Goal: Task Accomplishment & Management: Complete application form

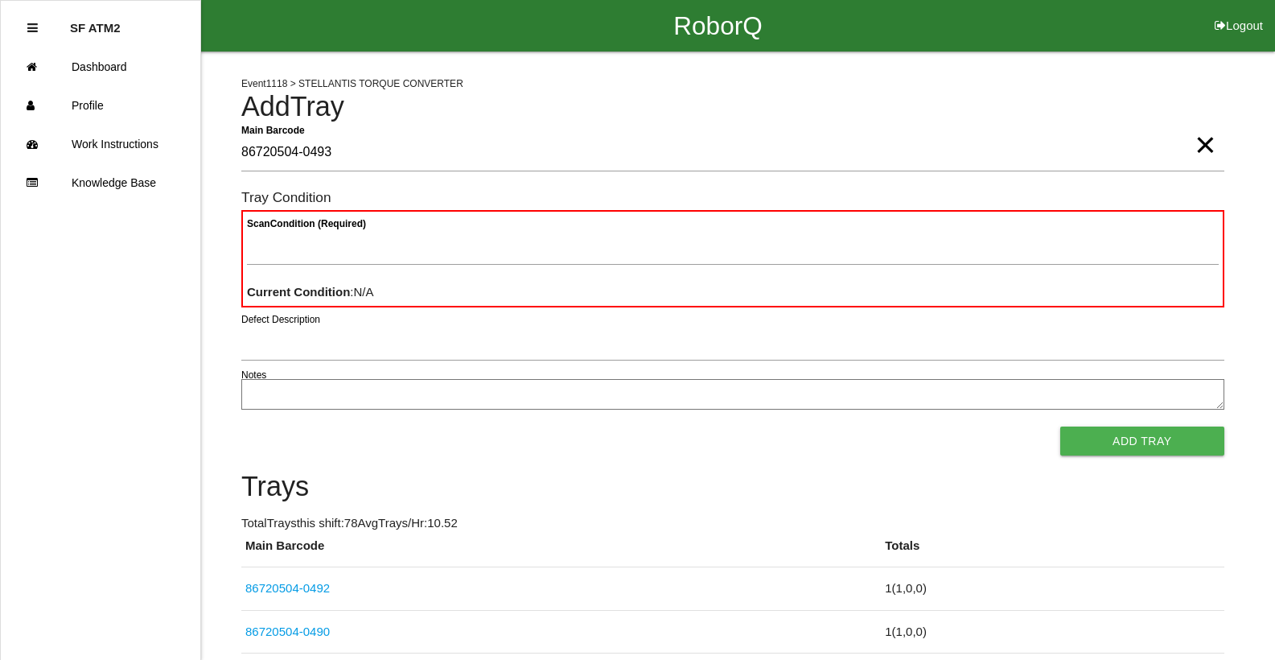
type Barcode "86720504-0493"
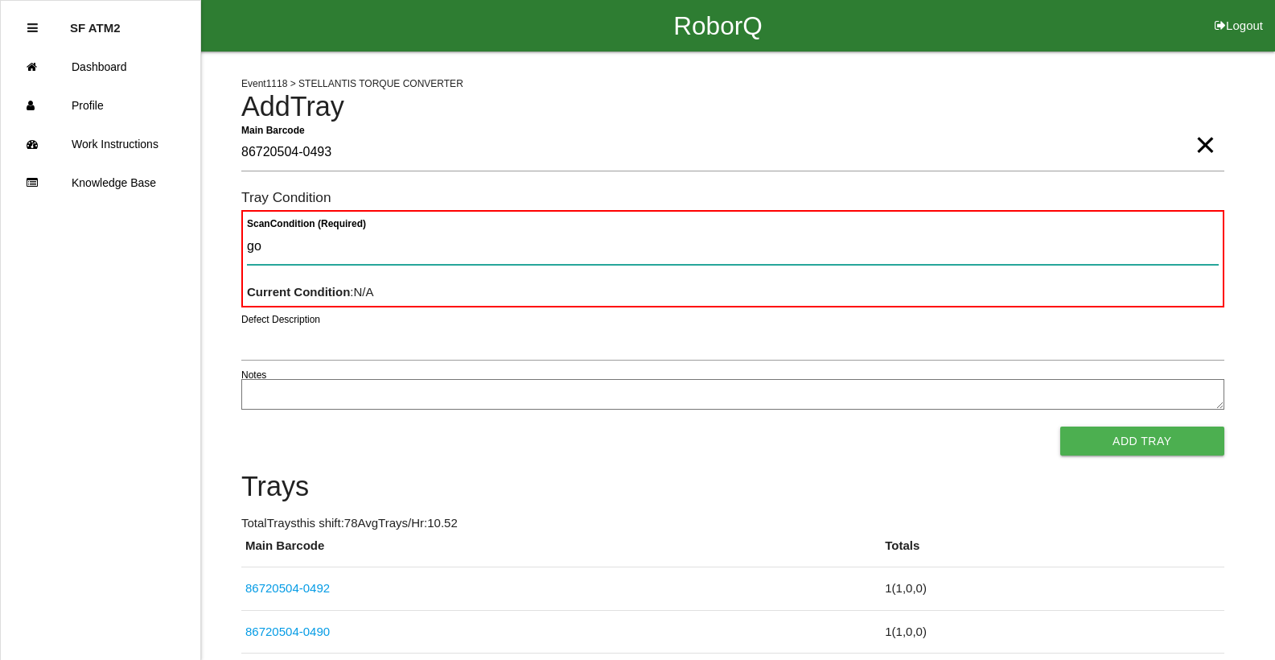
type Condition "goo"
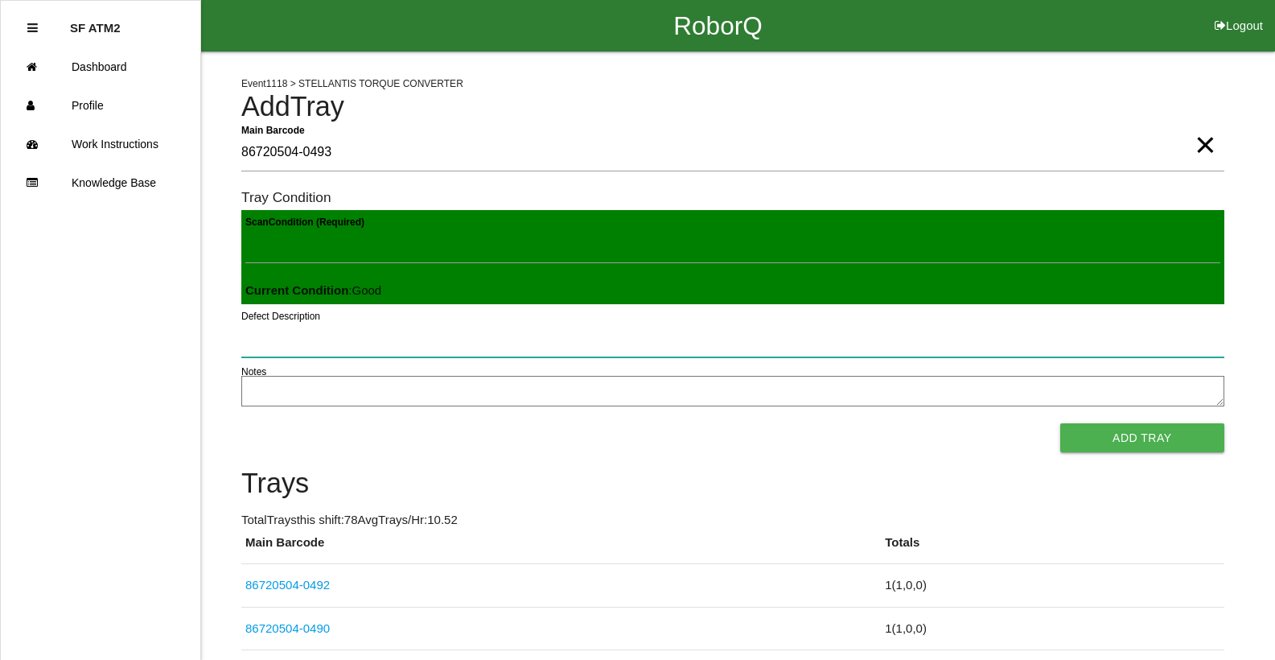
click at [1061, 423] on button "Add Tray" at bounding box center [1143, 437] width 164 height 29
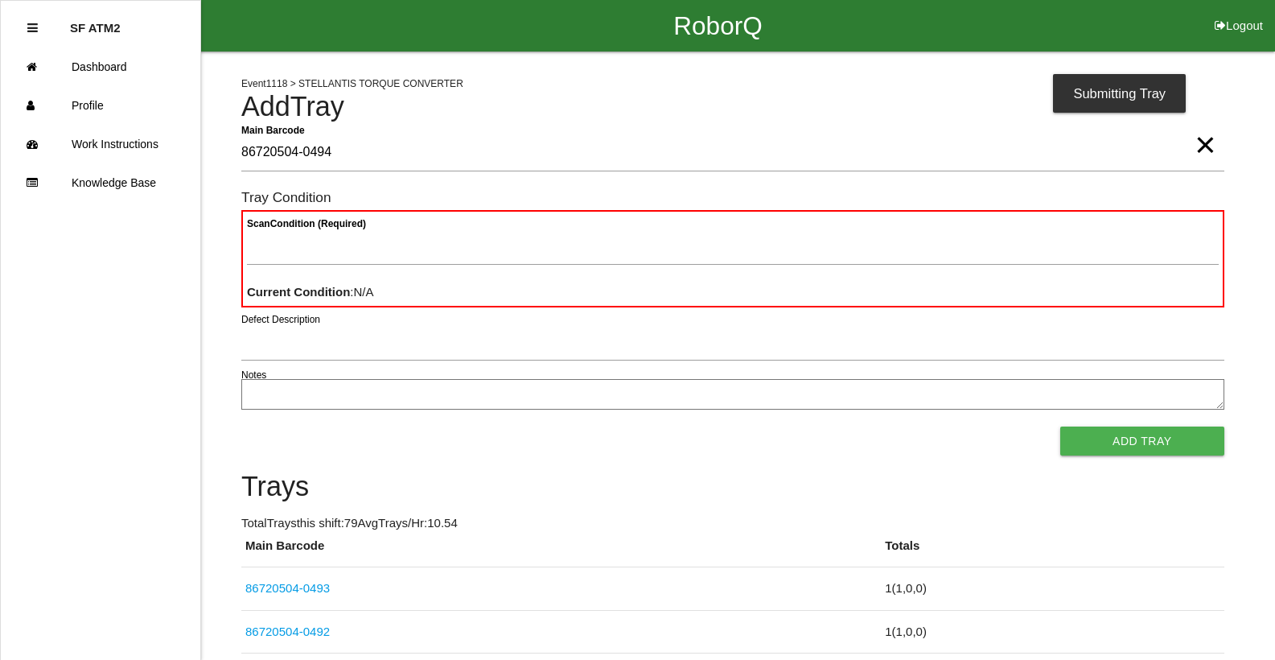
type Barcode "86720504-0494"
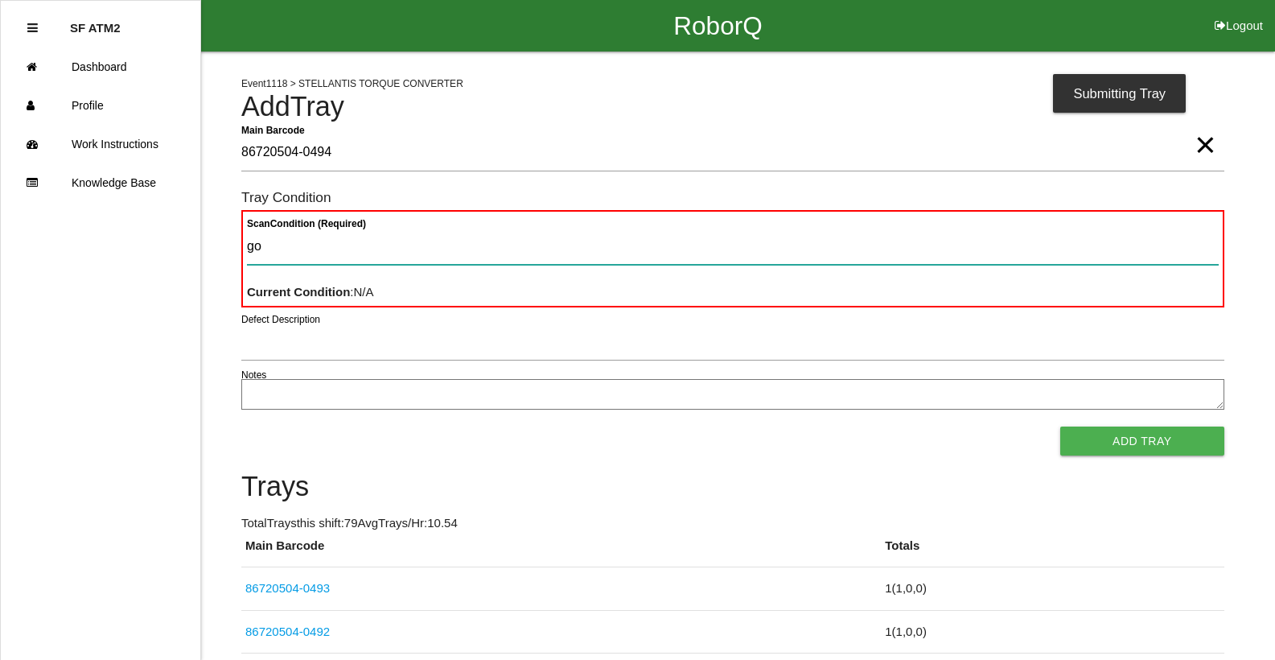
type Condition "goo"
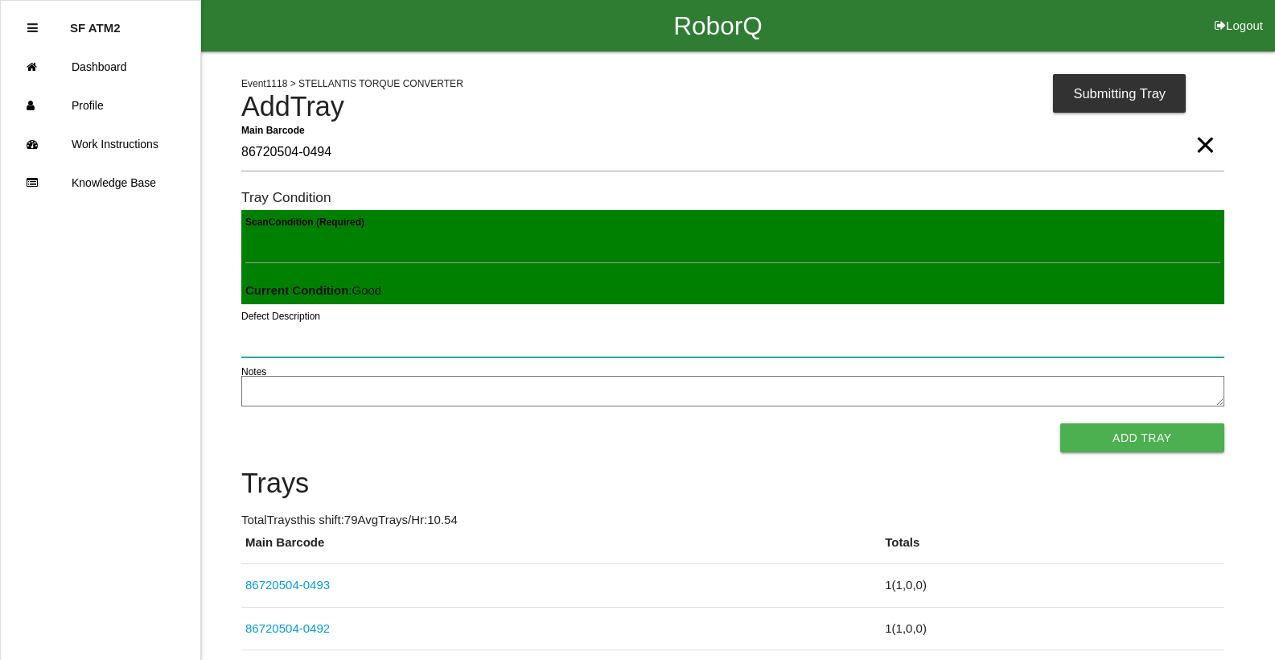
click at [1061, 423] on button "Add Tray" at bounding box center [1143, 437] width 164 height 29
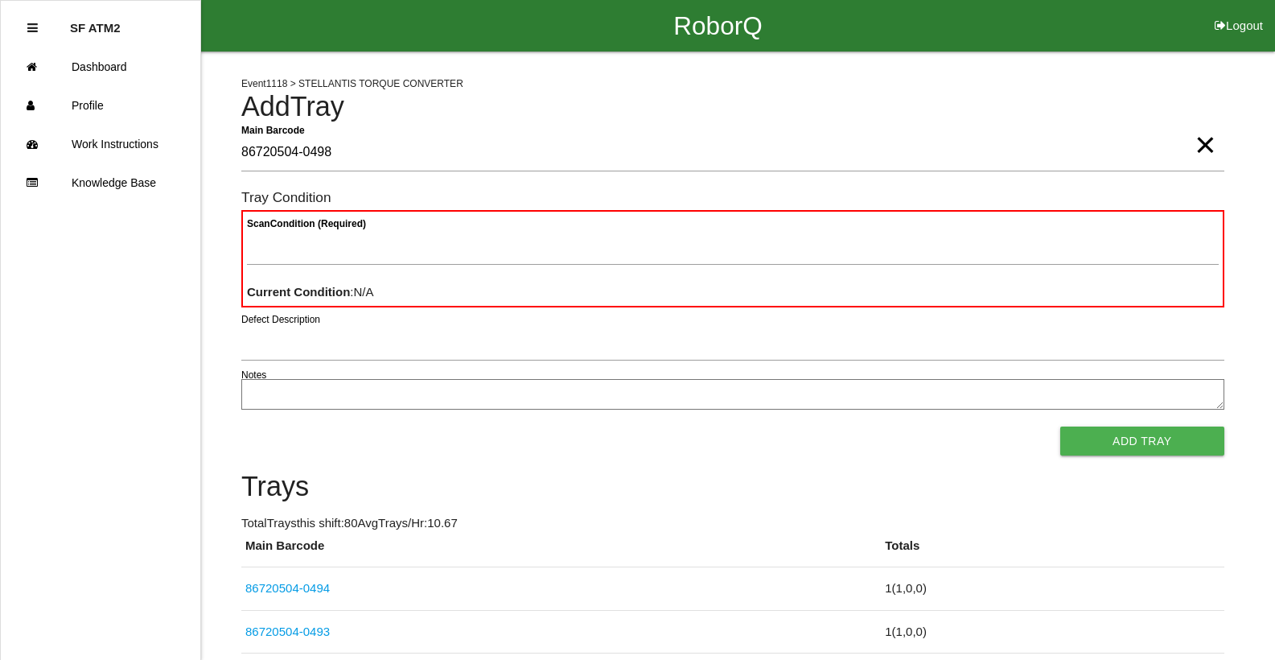
type Barcode "86720504-0498"
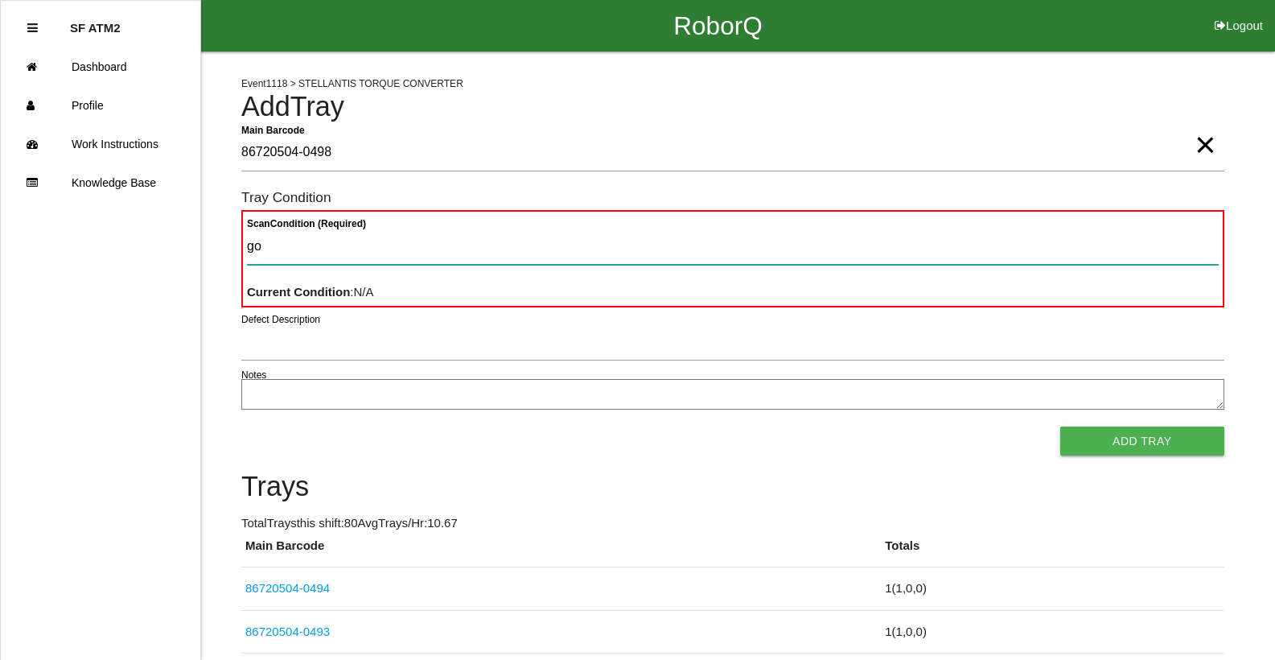
type Condition "goo"
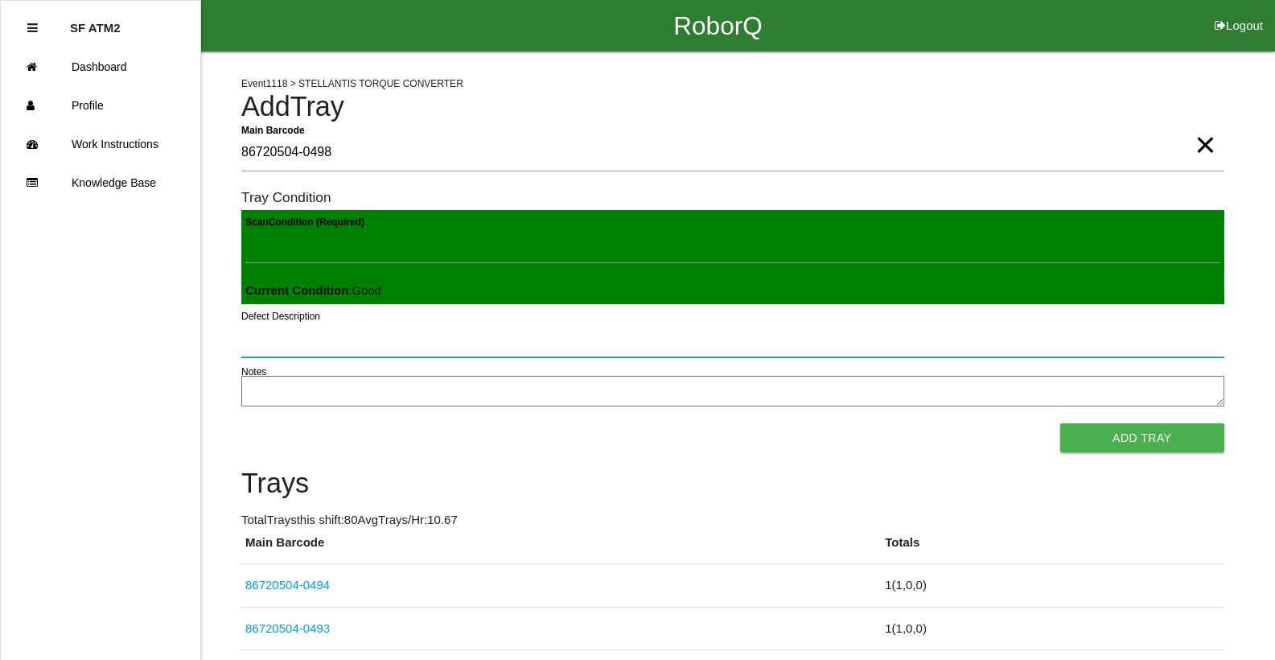
click at [1061, 423] on button "Add Tray" at bounding box center [1143, 437] width 164 height 29
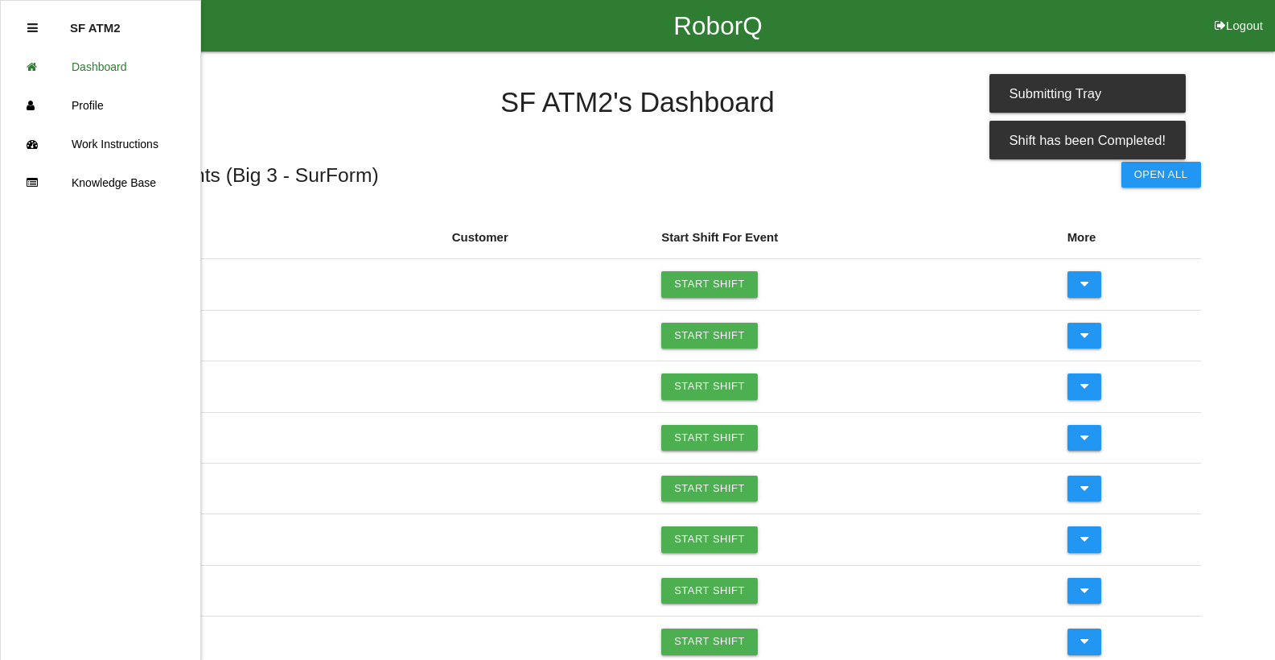
click link "Start Shift" at bounding box center [709, 284] width 97 height 26
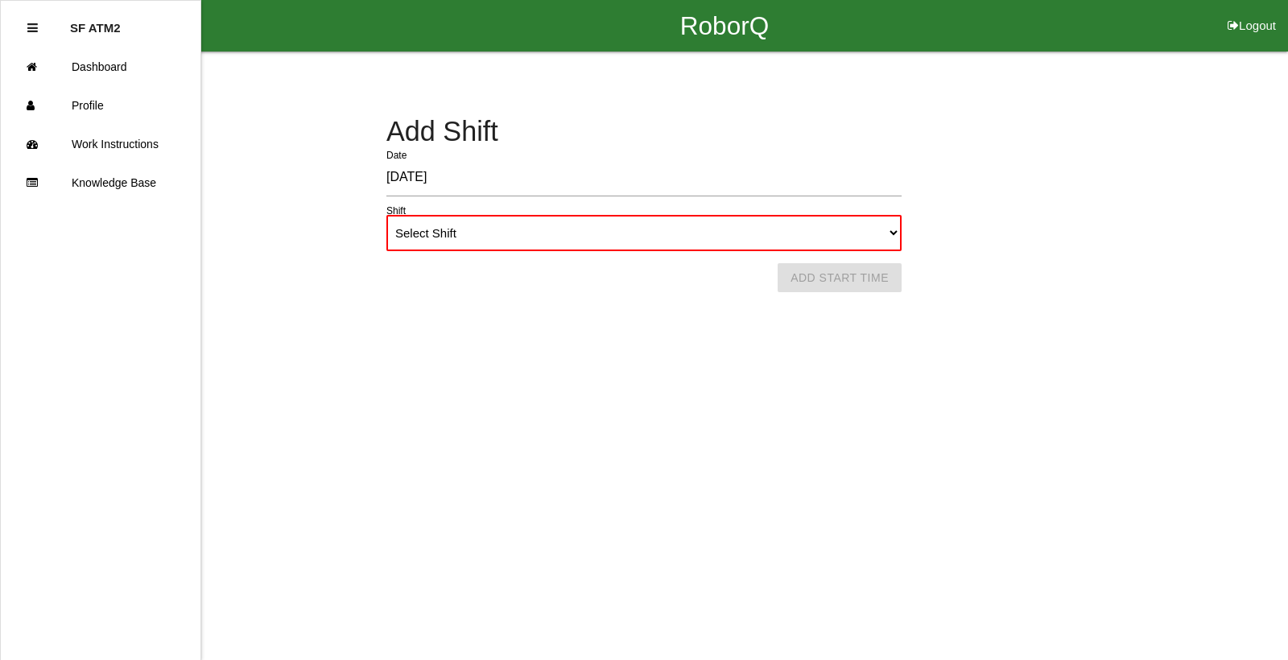
click at [645, 324] on html "RoborQ Logout SF ATM2 Dashboard Profile Work Instructions Knowledge Base Back A…" at bounding box center [644, 166] width 1288 height 332
click at [889, 234] on select "Select Shift 1st Shift 2nd Shift 3rd Shift 4th Shift" at bounding box center [643, 233] width 515 height 36
click at [688, 332] on html "RoborQ Logout SF ATM2 Dashboard Profile Work Instructions Knowledge Base Back A…" at bounding box center [644, 166] width 1288 height 332
click at [901, 235] on div "Add Shift [DATE] Date Select Shift 1st Shift 2nd Shift 3rd Shift 4th Shift Shif…" at bounding box center [644, 184] width 1288 height 134
click at [898, 235] on select "Select Shift 1st Shift 2nd Shift 3rd Shift 4th Shift" at bounding box center [643, 233] width 515 height 36
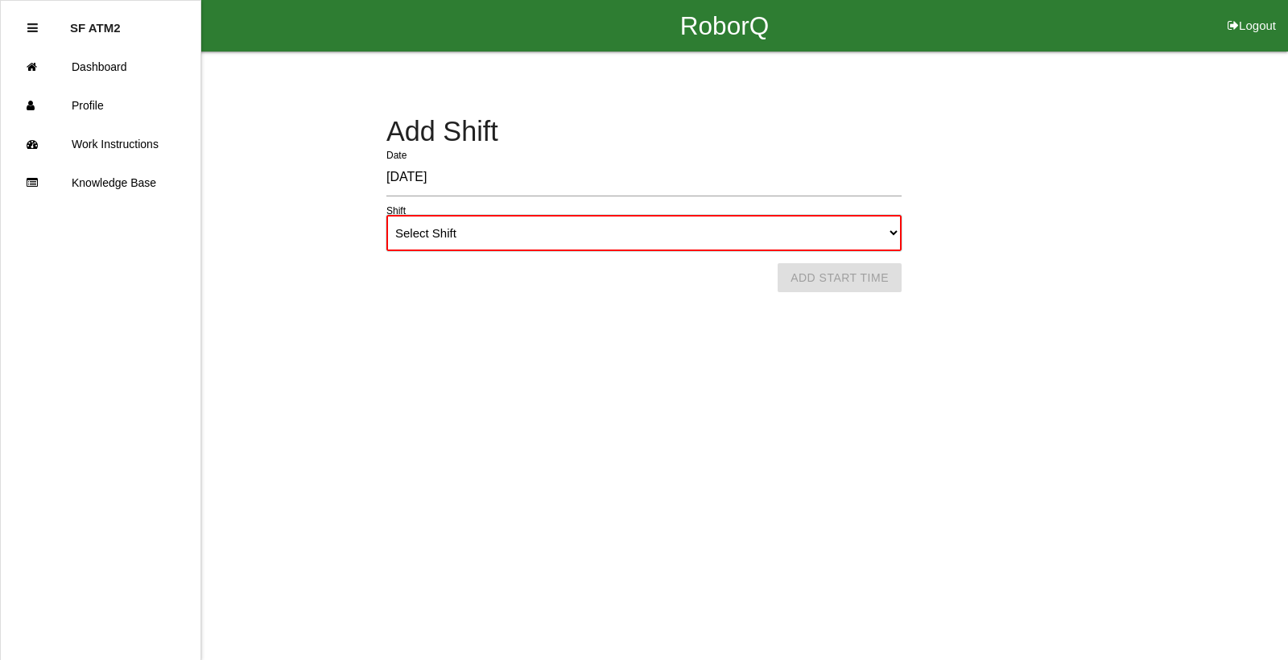
select select "1"
click at [386, 215] on select "Select Shift 1st Shift 2nd Shift 3rd Shift 4th Shift" at bounding box center [643, 233] width 515 height 36
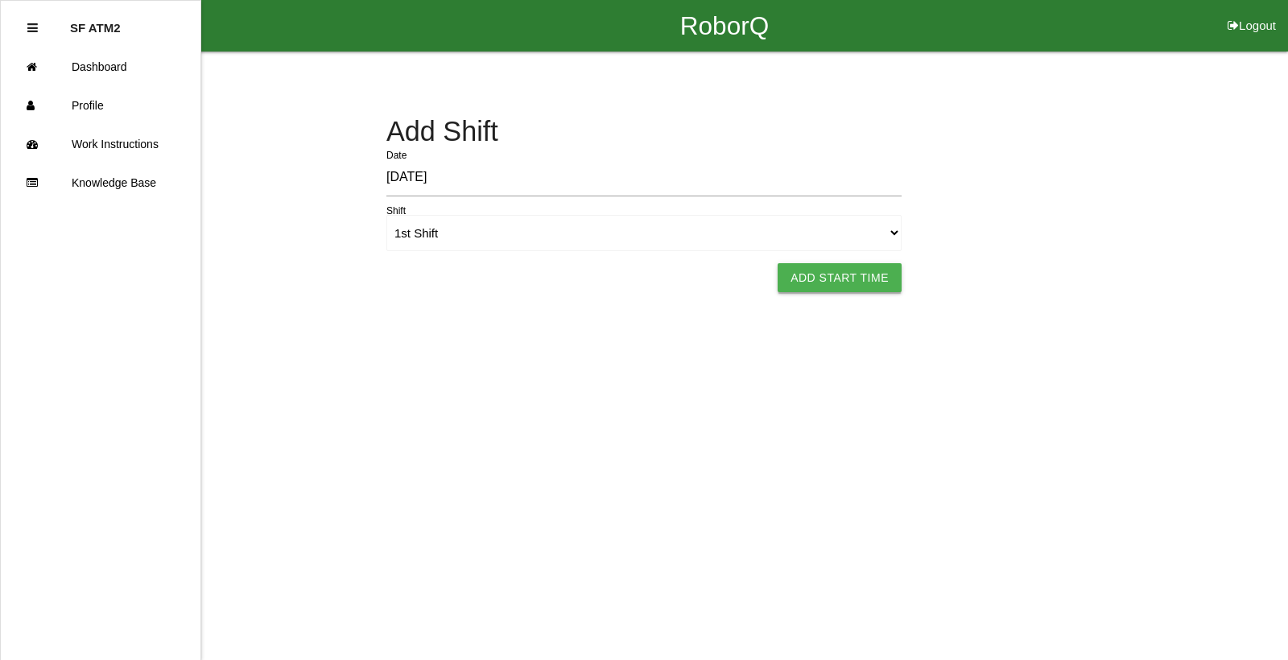
click at [826, 290] on button "Add Start Time" at bounding box center [839, 277] width 124 height 29
select select "2"
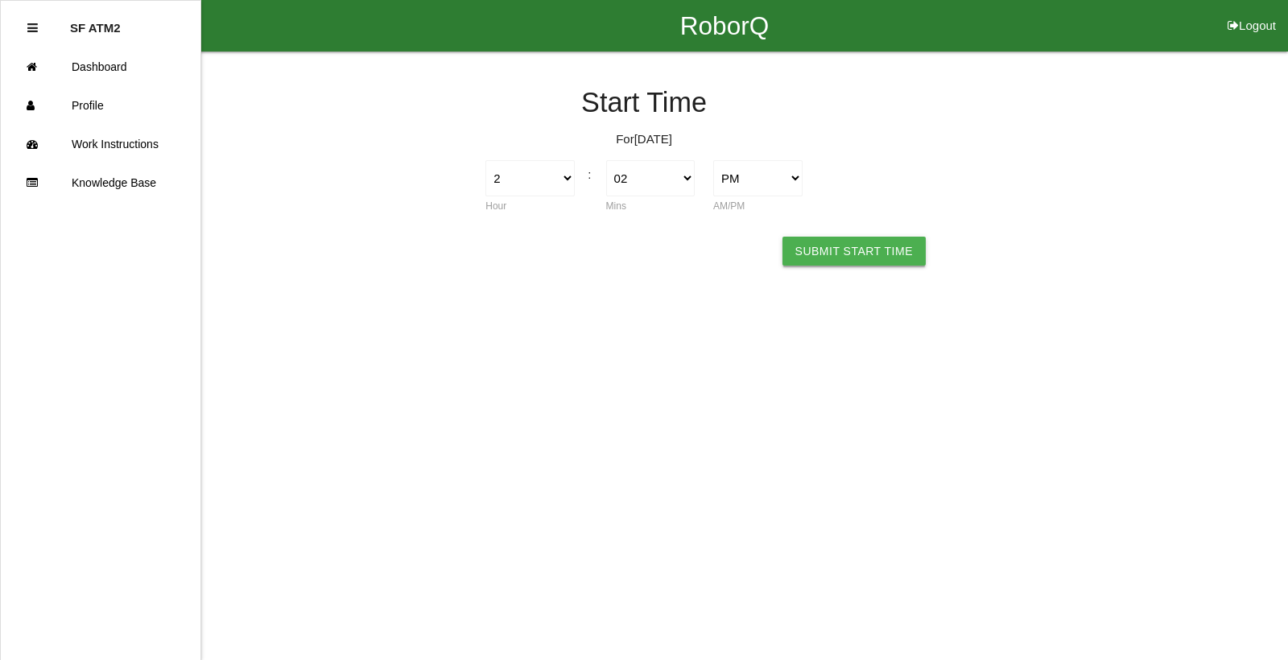
click at [840, 263] on button "Submit Start Time" at bounding box center [853, 251] width 143 height 29
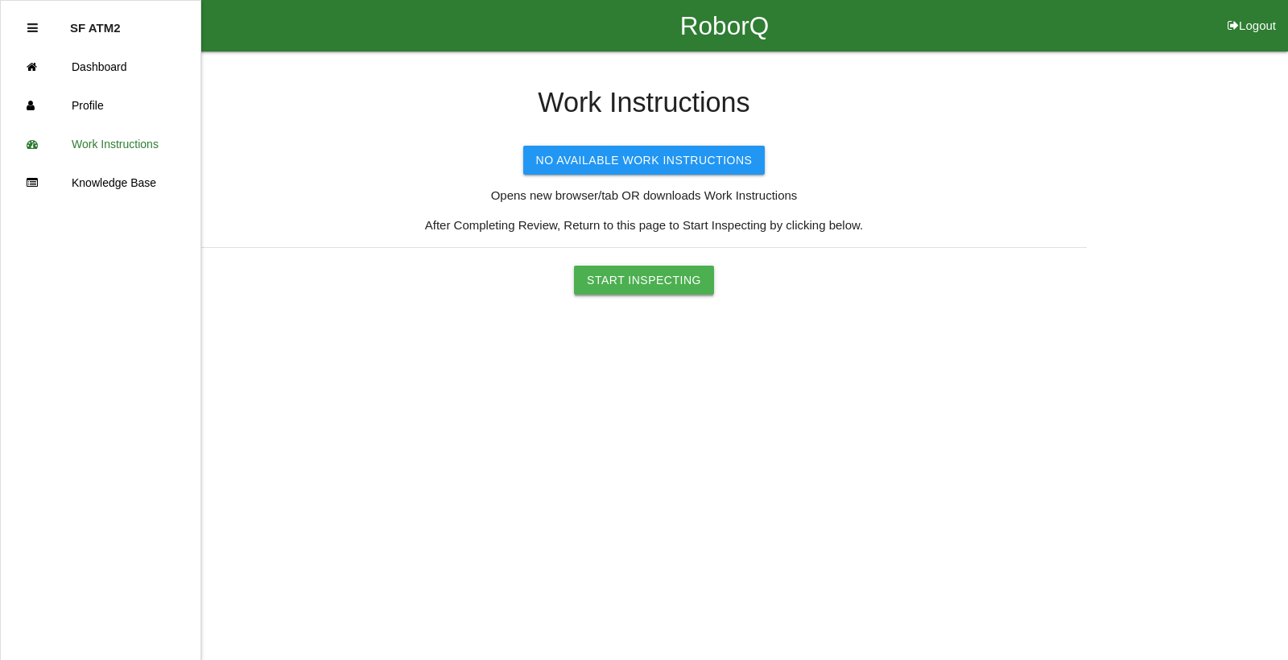
click at [639, 276] on button "Start Inspecting" at bounding box center [644, 280] width 140 height 29
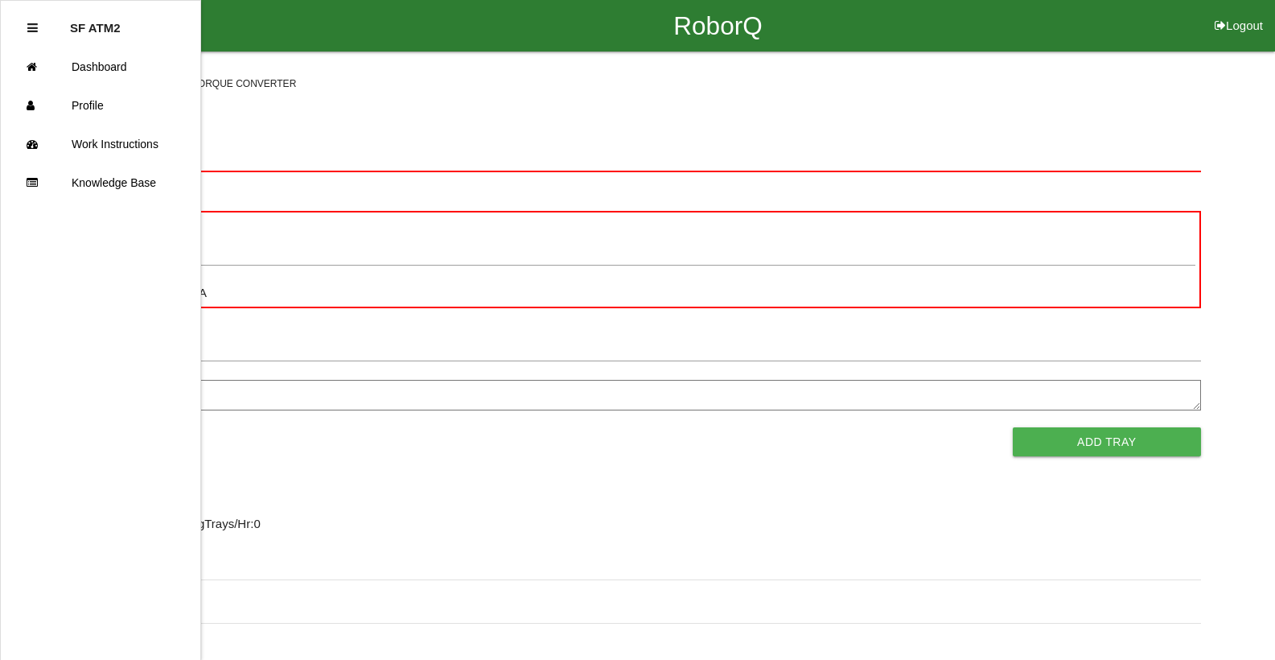
click at [36, 25] on icon at bounding box center [32, 28] width 10 height 12
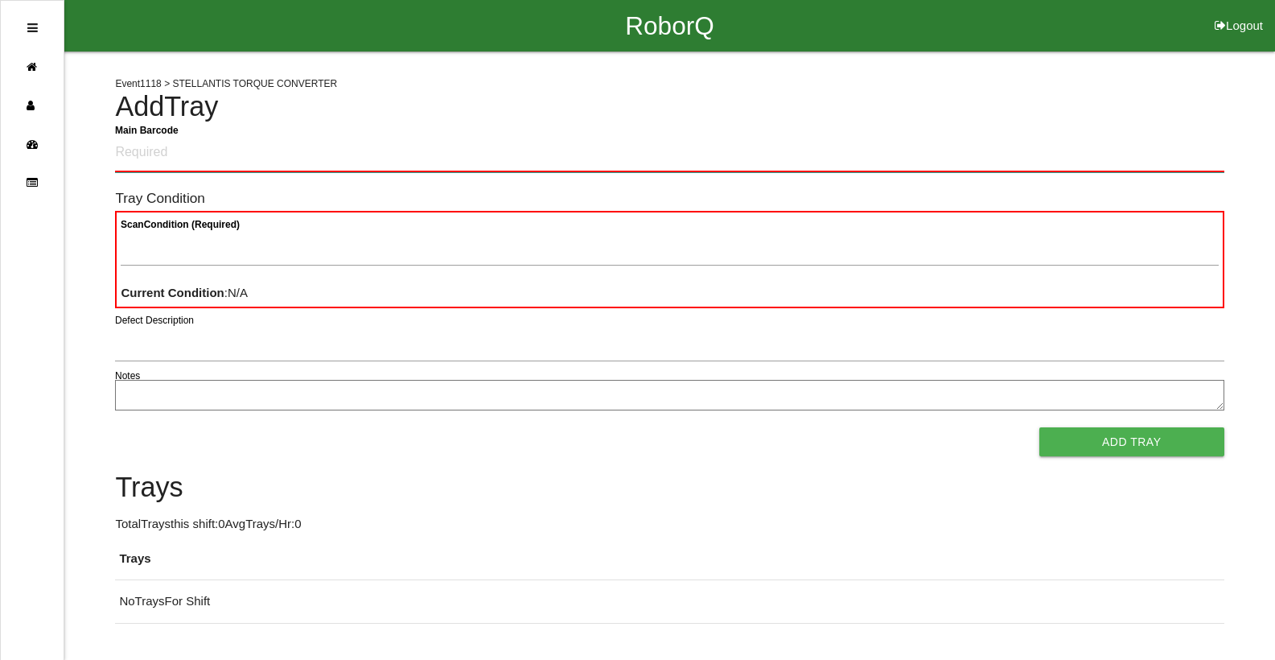
click at [179, 162] on Barcode "Main Barcode" at bounding box center [669, 153] width 1109 height 38
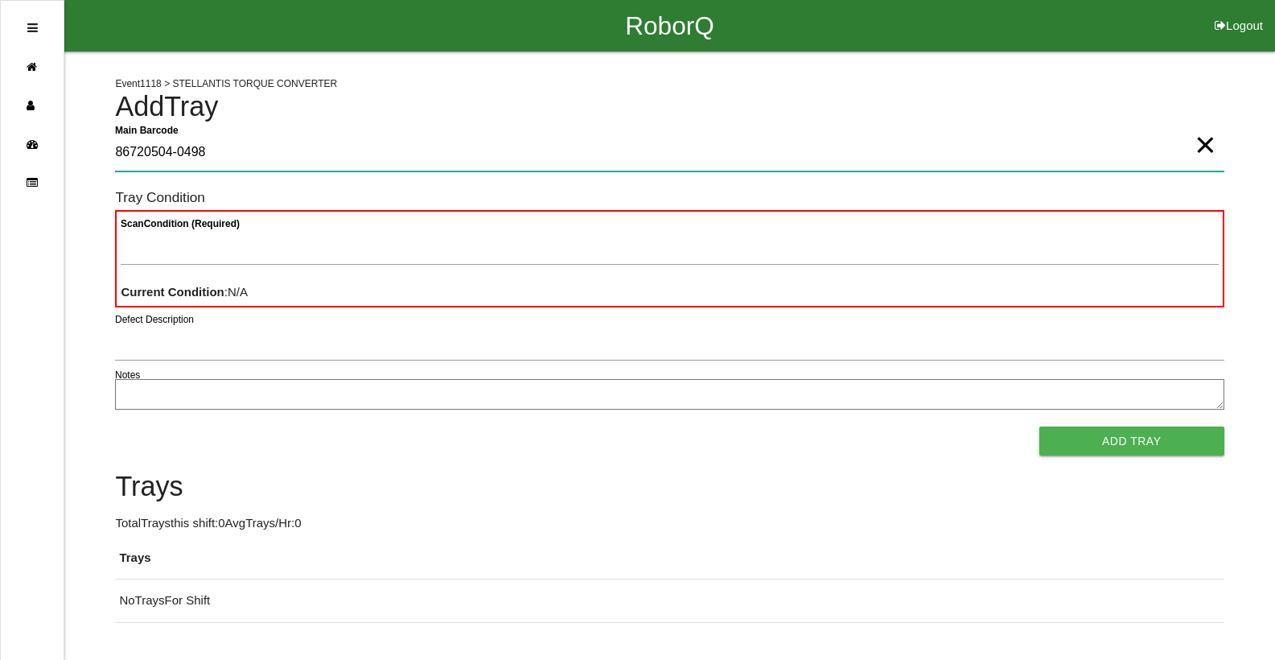
type Barcode "86720504-0498"
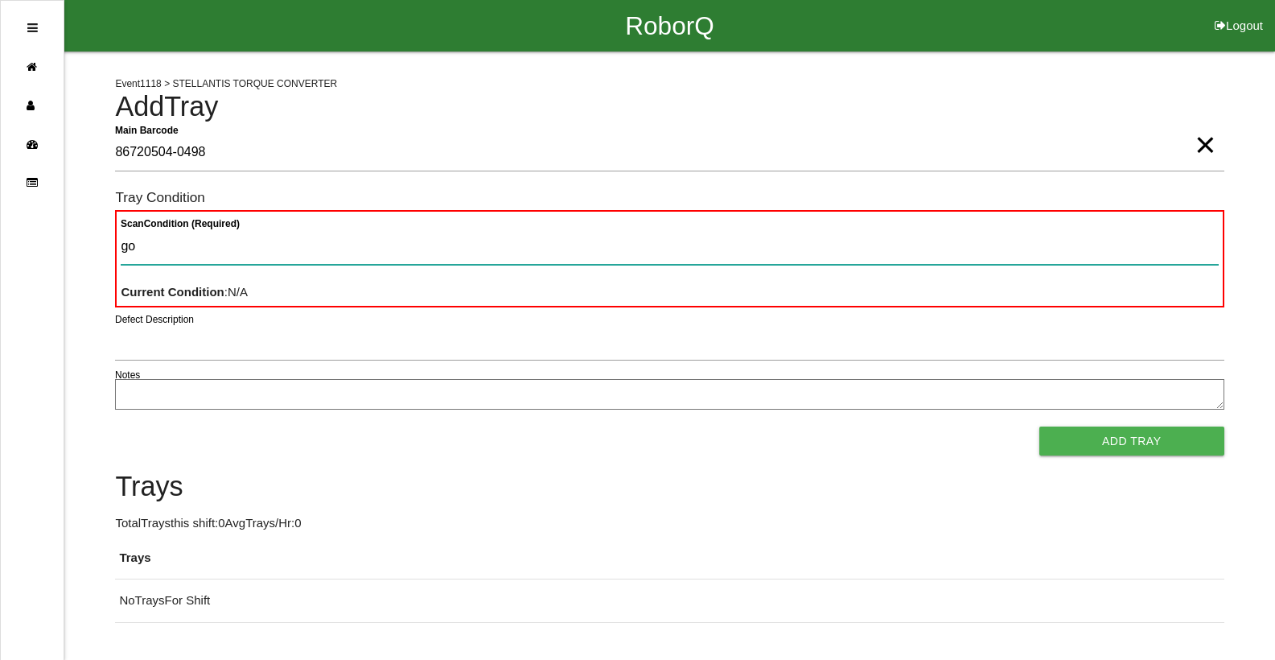
type Condition "goo"
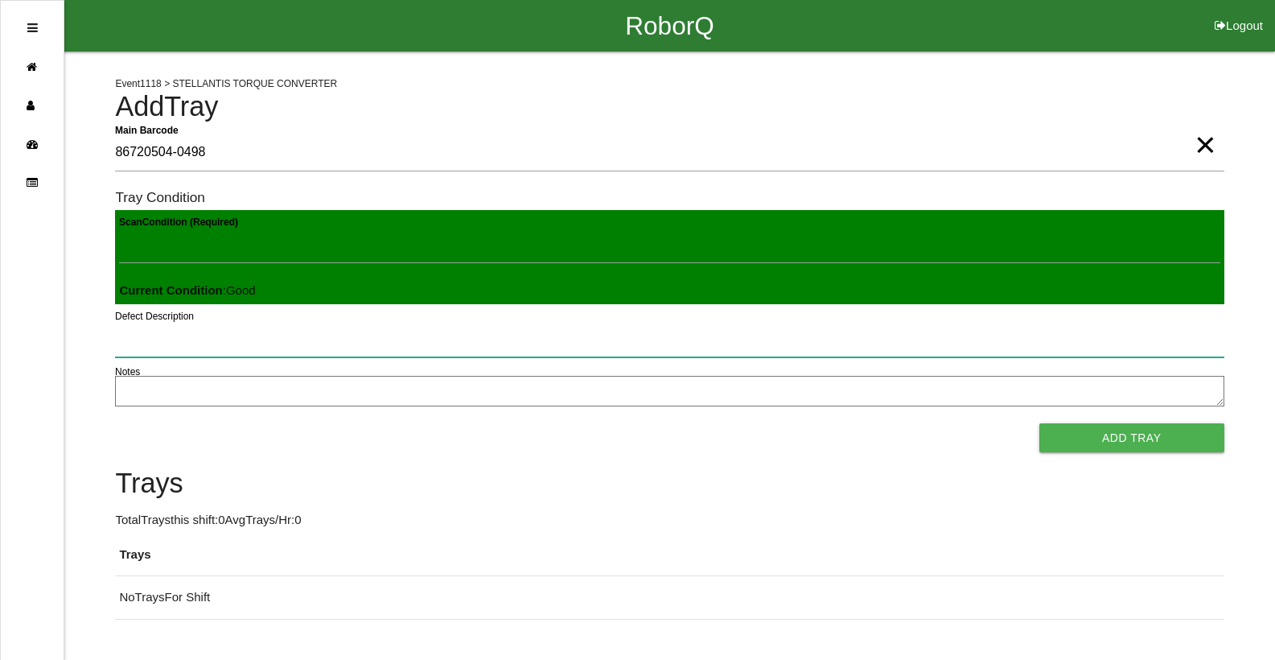
click at [1040, 423] on button "Add Tray" at bounding box center [1132, 437] width 185 height 29
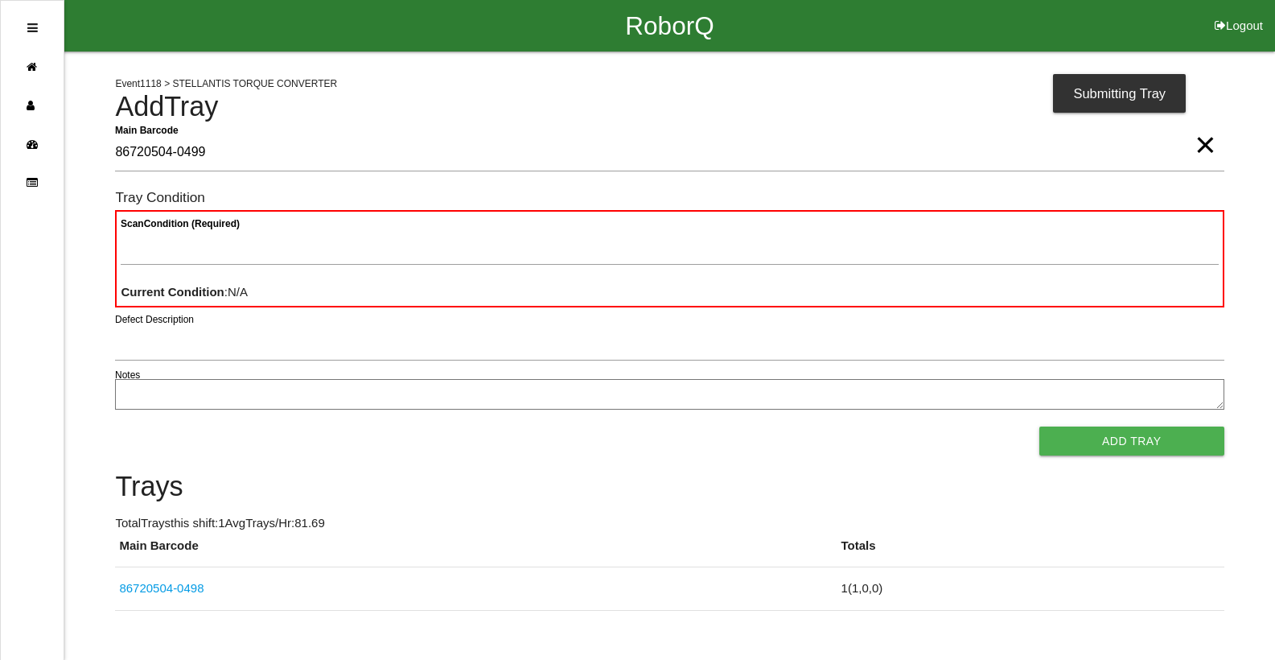
type Barcode "86720504-0499"
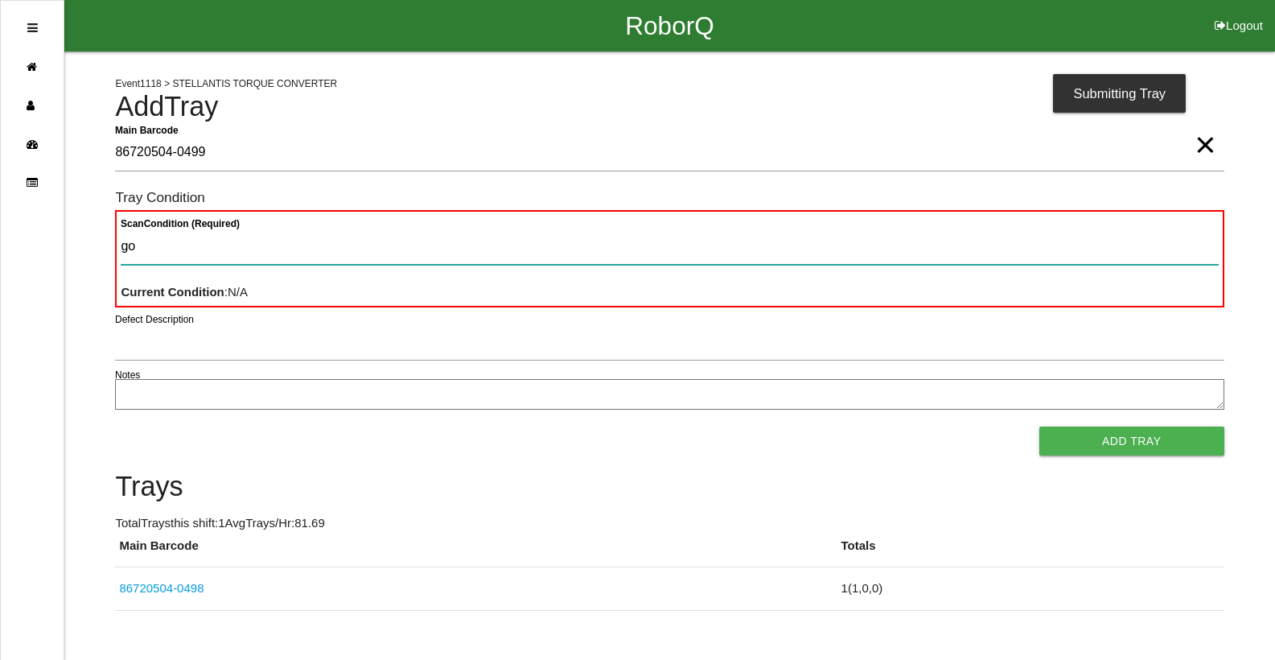
type Condition "goo"
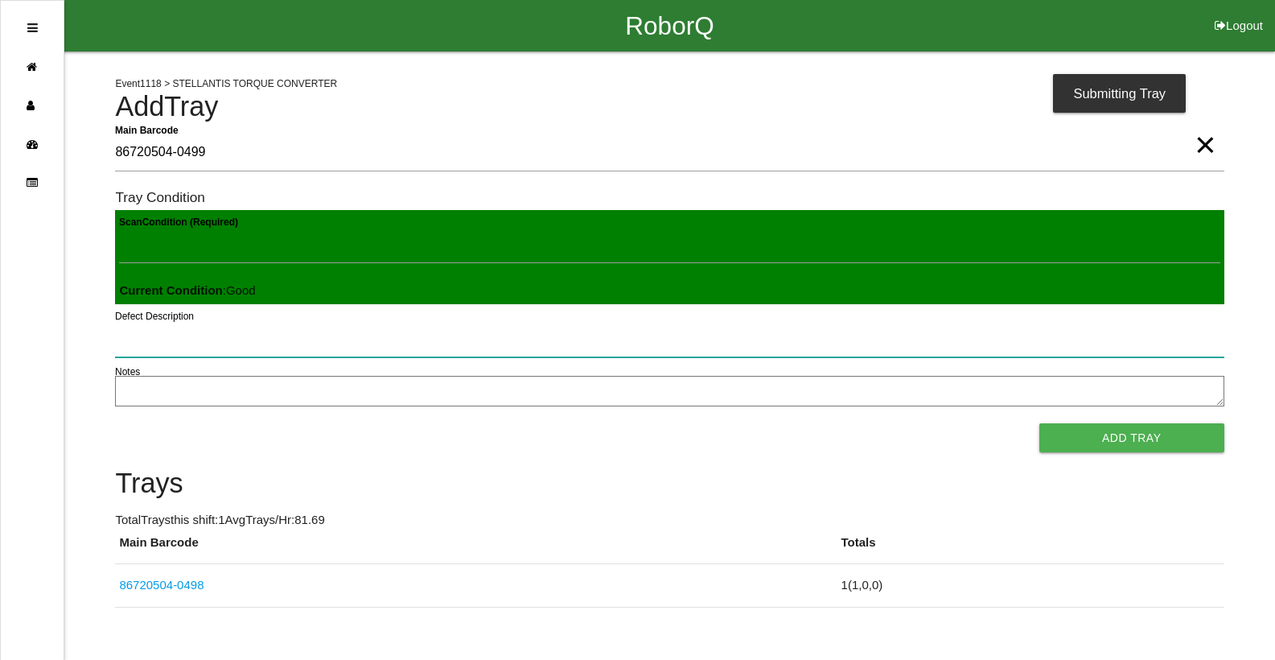
click button "Add Tray" at bounding box center [1132, 437] width 185 height 29
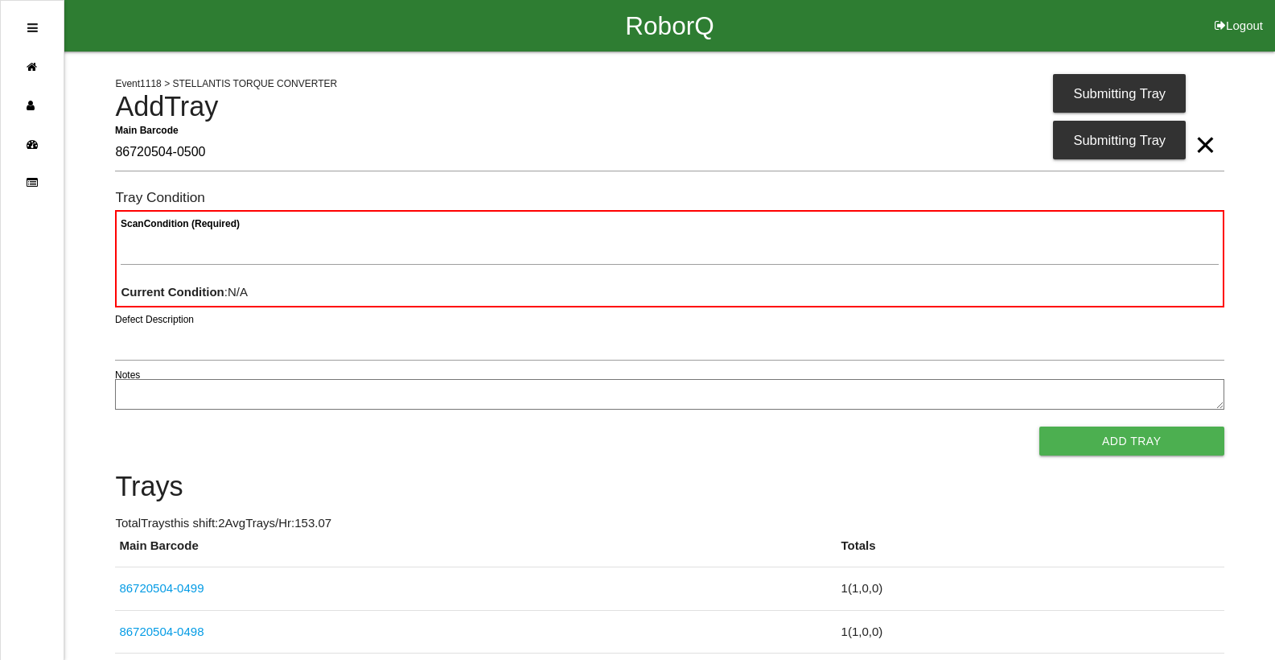
type Barcode "86720504-0500"
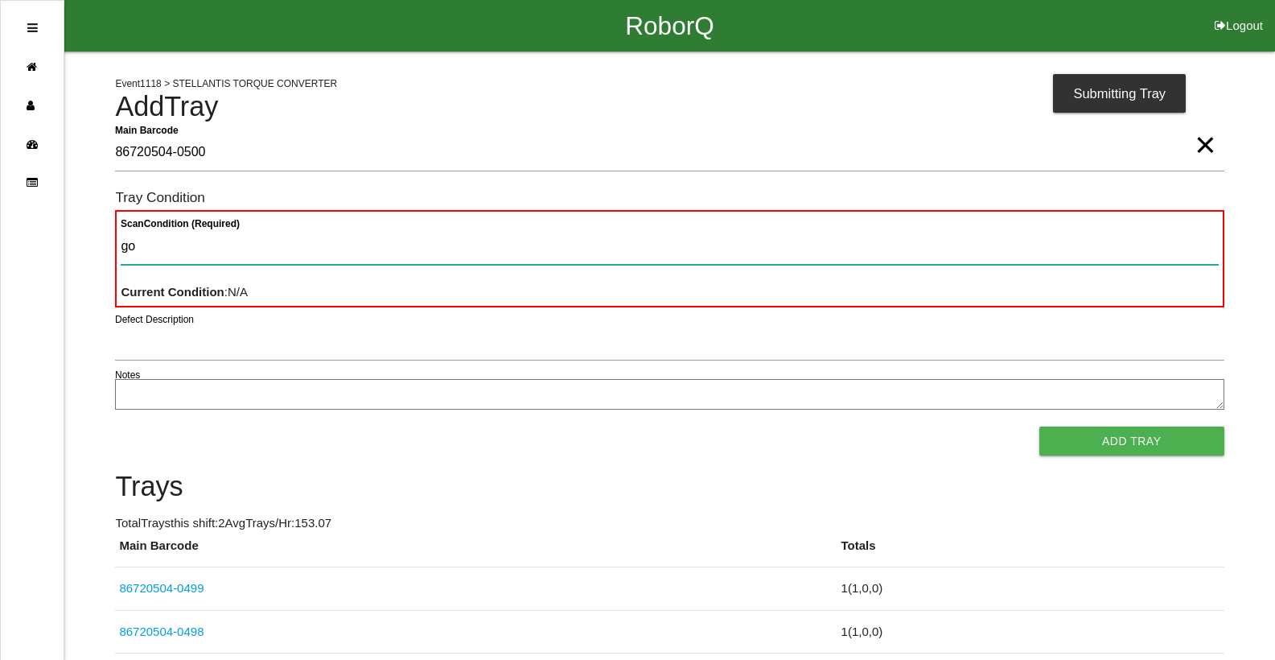
type Condition "goo"
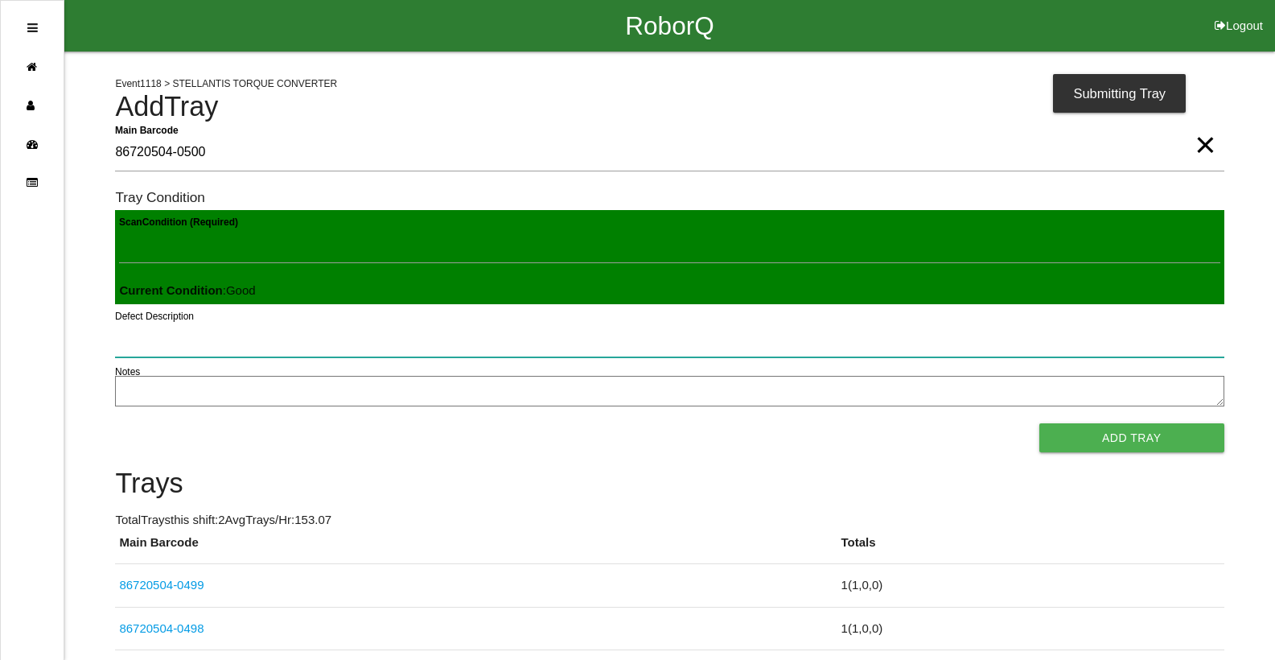
click at [1040, 423] on button "Add Tray" at bounding box center [1132, 437] width 185 height 29
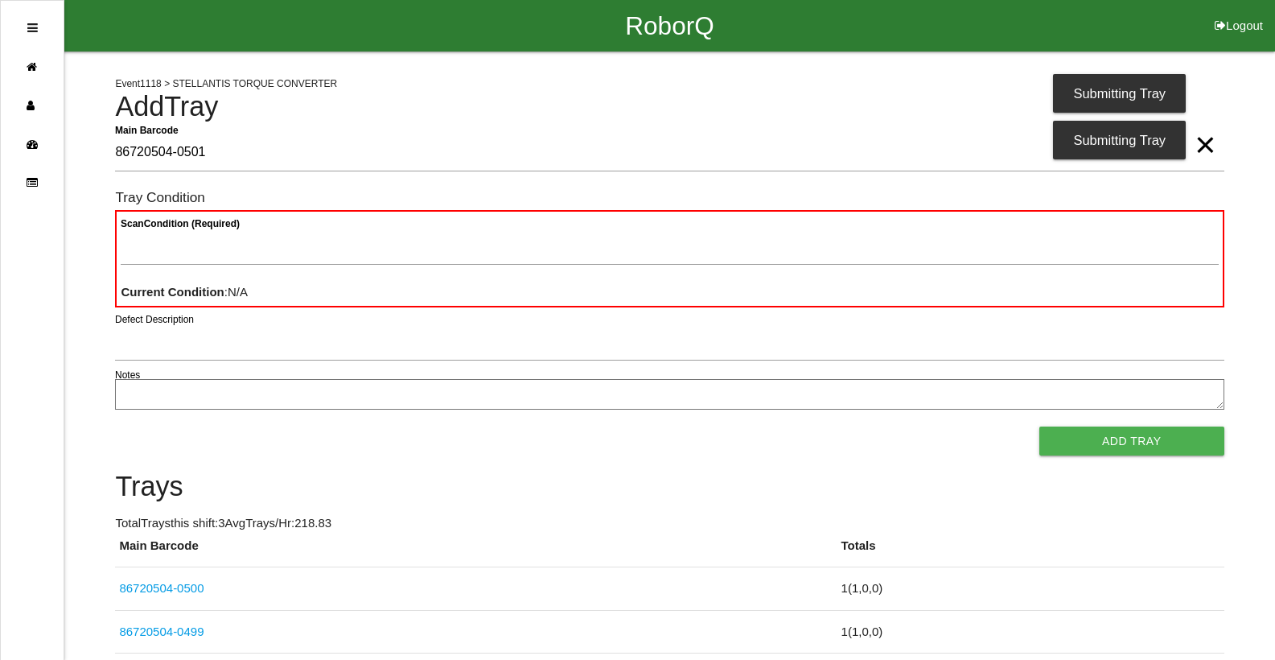
type Barcode "86720504-0501"
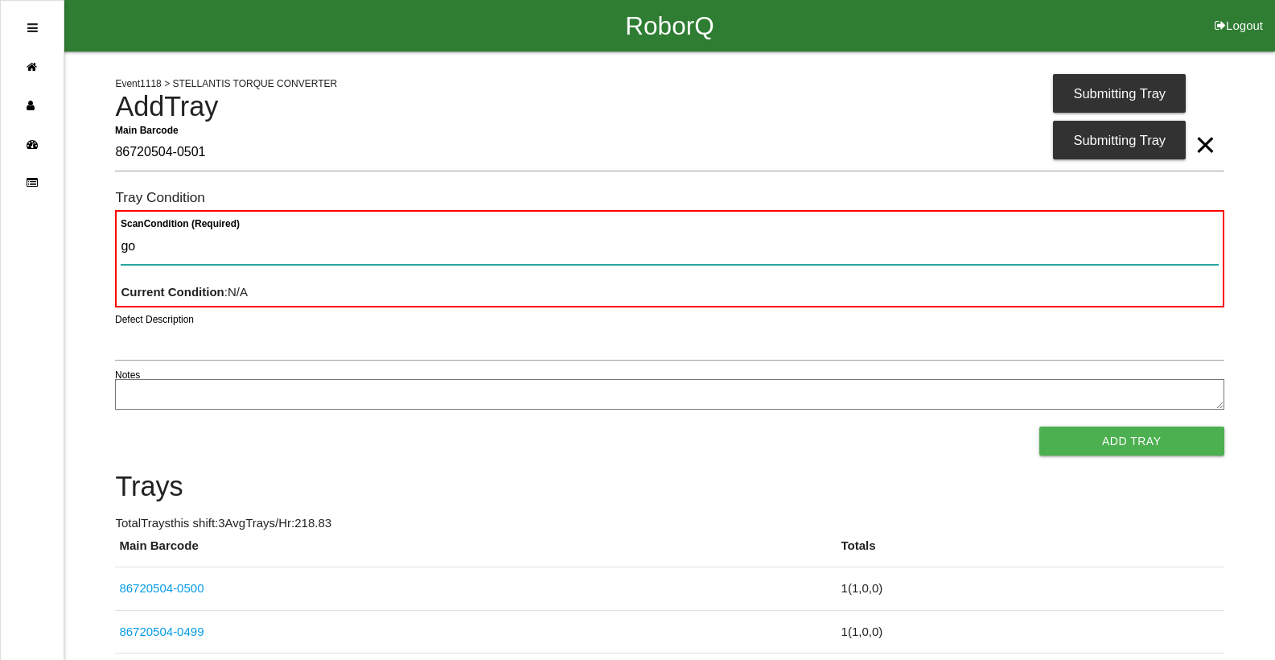
type Condition "goo"
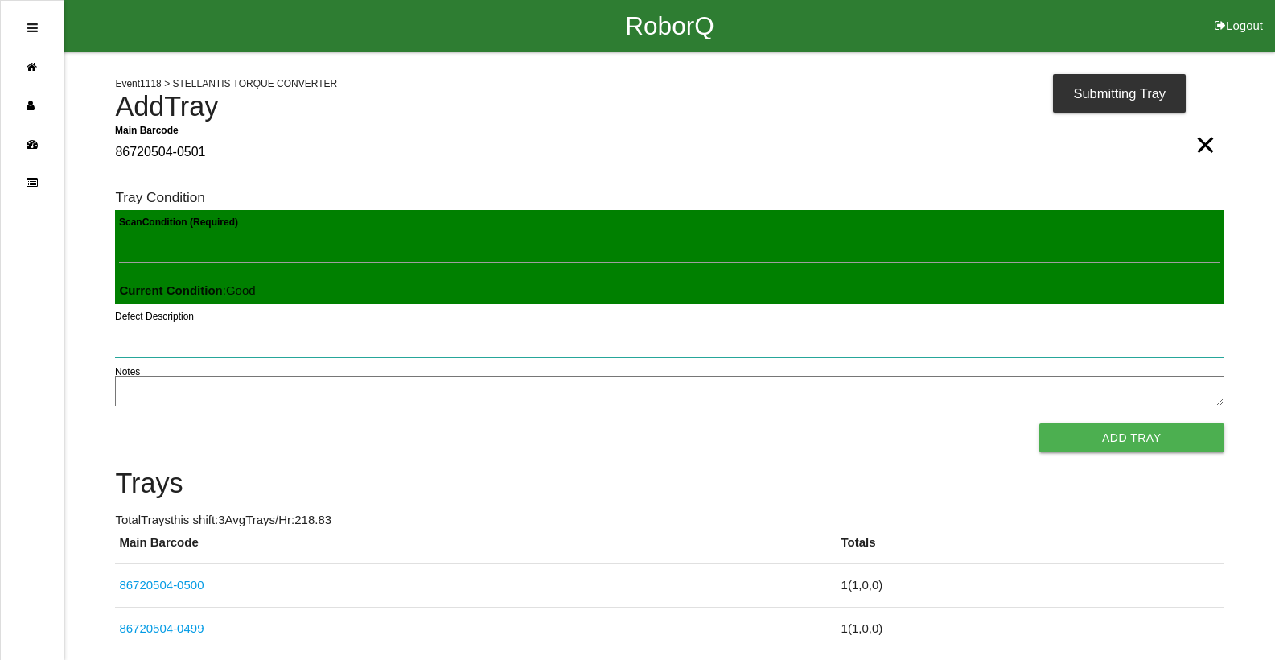
click at [1040, 423] on button "Add Tray" at bounding box center [1132, 437] width 185 height 29
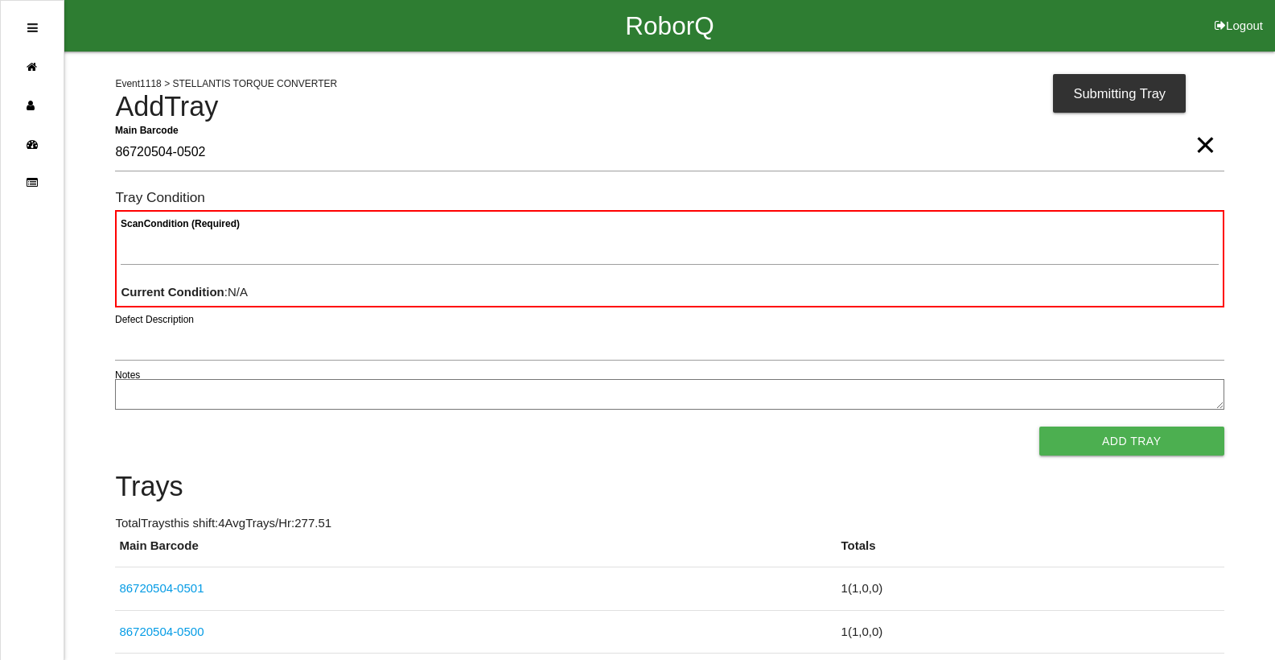
type Barcode "86720504-0502"
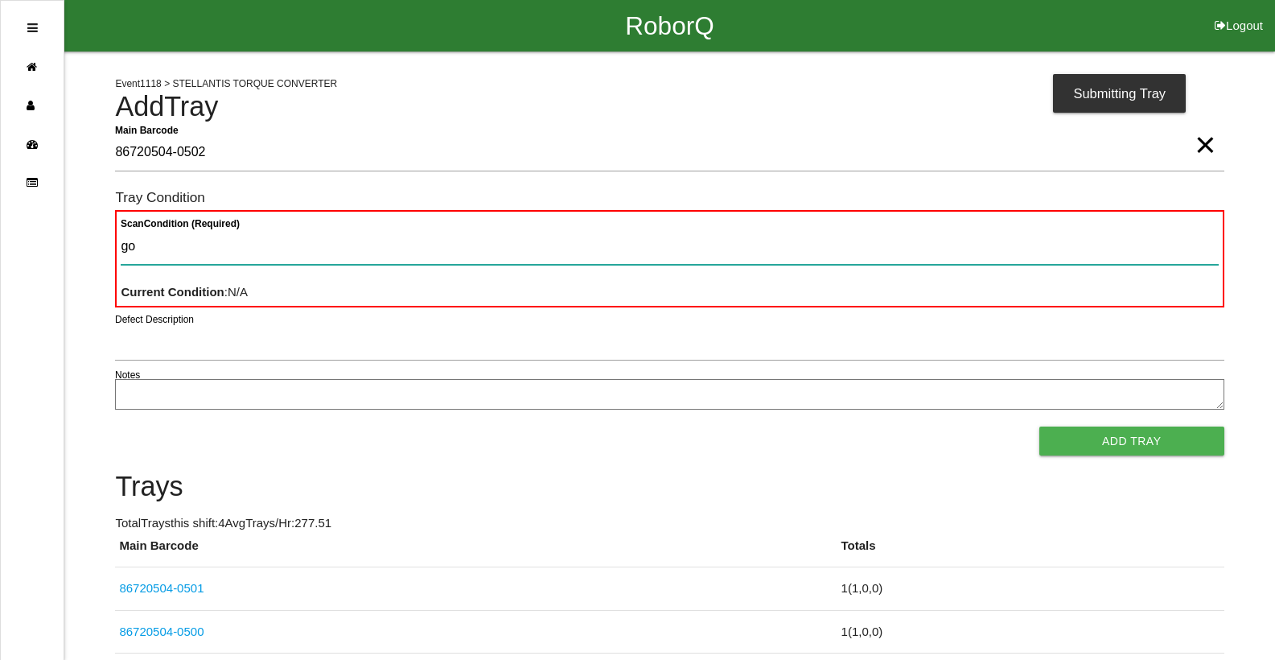
type Condition "goo"
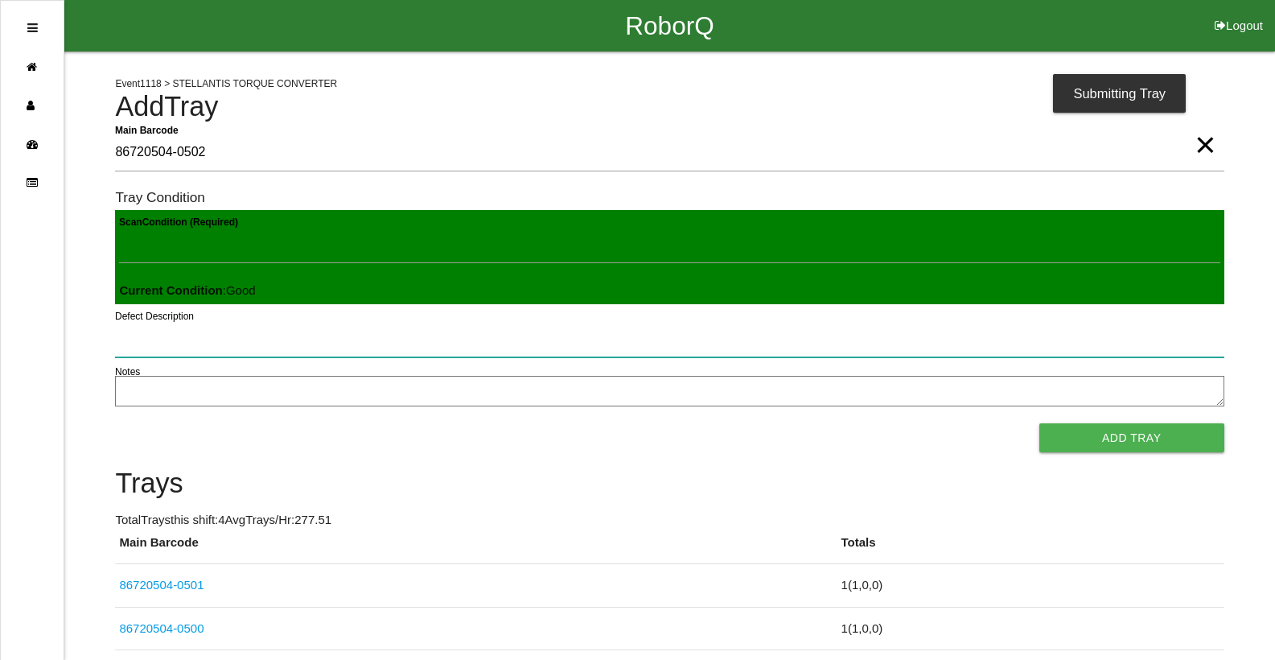
click at [1040, 423] on button "Add Tray" at bounding box center [1132, 437] width 185 height 29
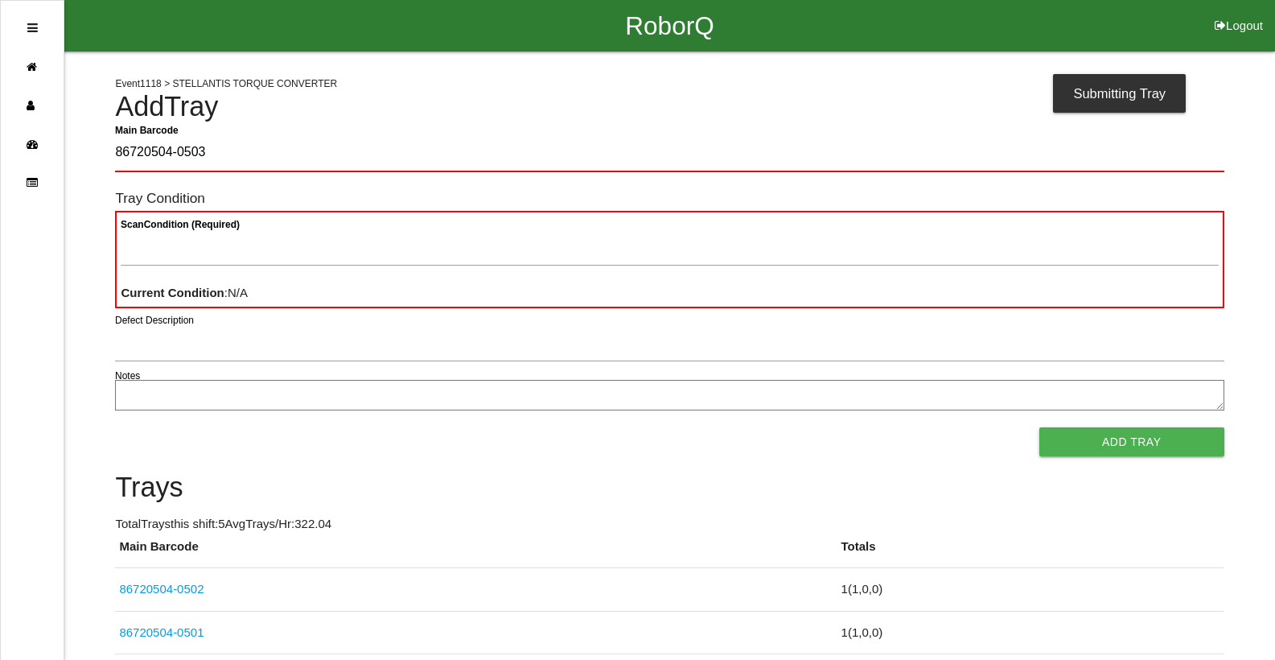
type Barcode "86720504-0503"
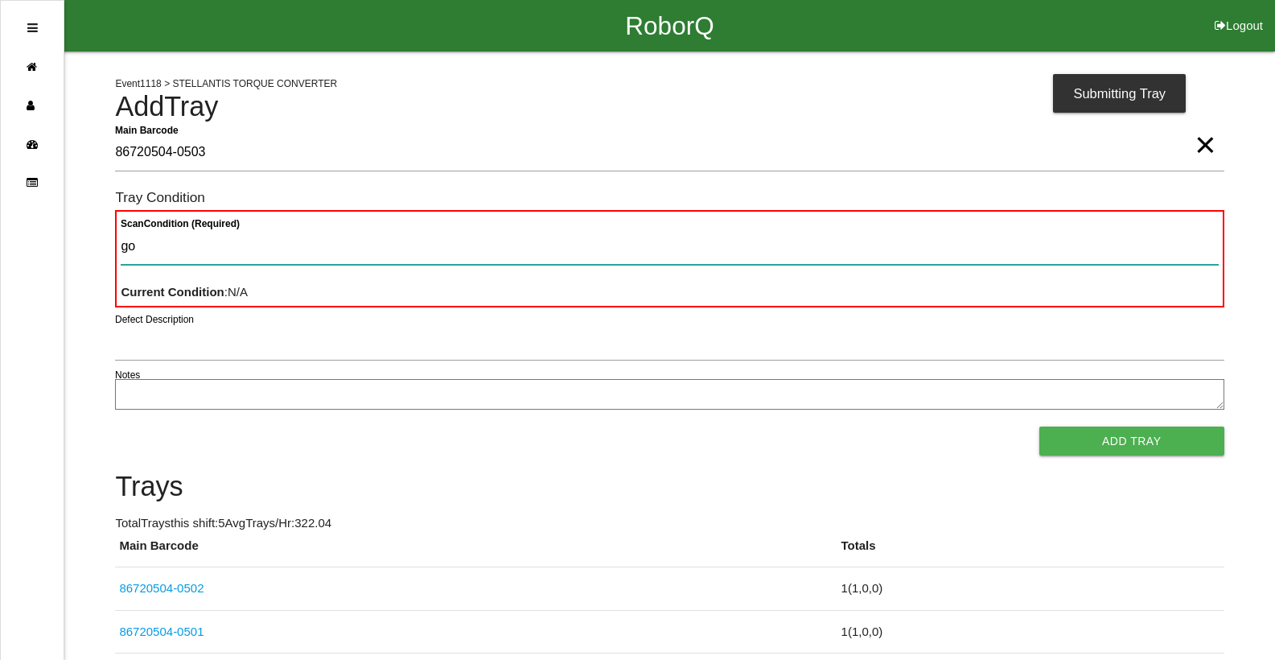
type Condition "goo"
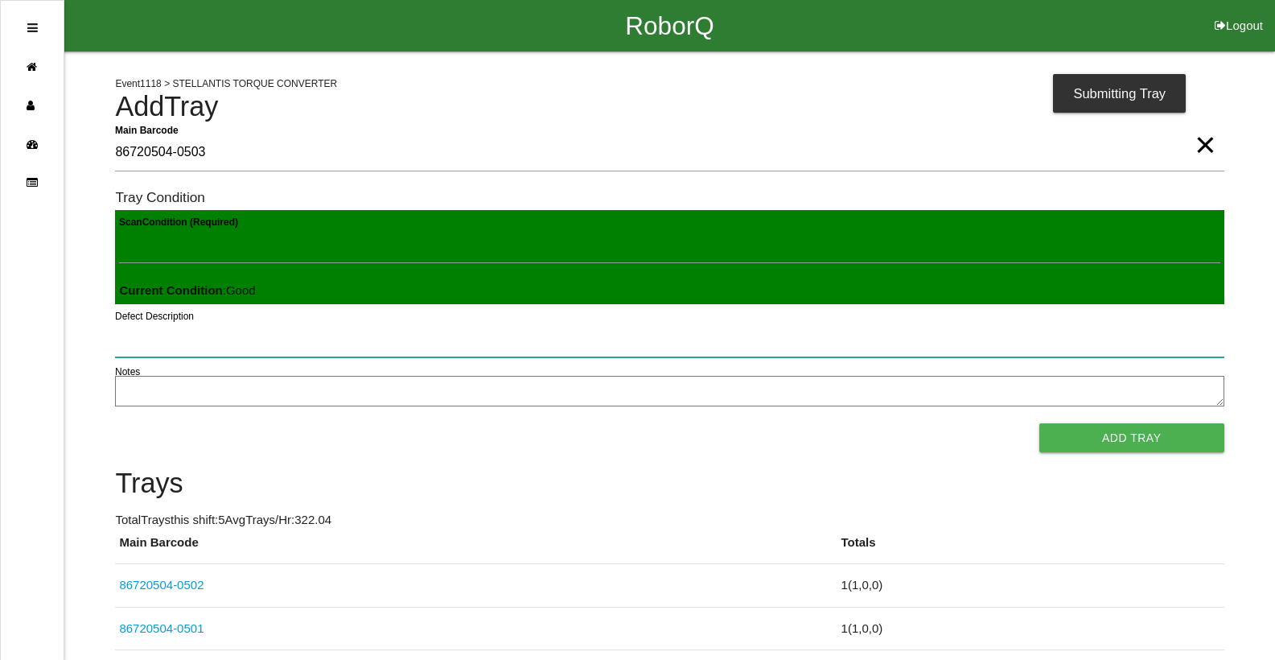
click at [1040, 423] on button "Add Tray" at bounding box center [1132, 437] width 185 height 29
